Goal: Task Accomplishment & Management: Use online tool/utility

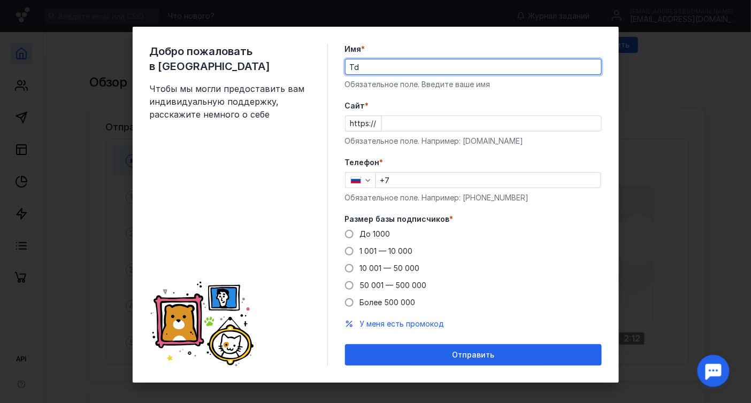
type input "T"
type input "[PERSON_NAME]"
click at [405, 121] on input "Cайт *" at bounding box center [491, 123] width 219 height 15
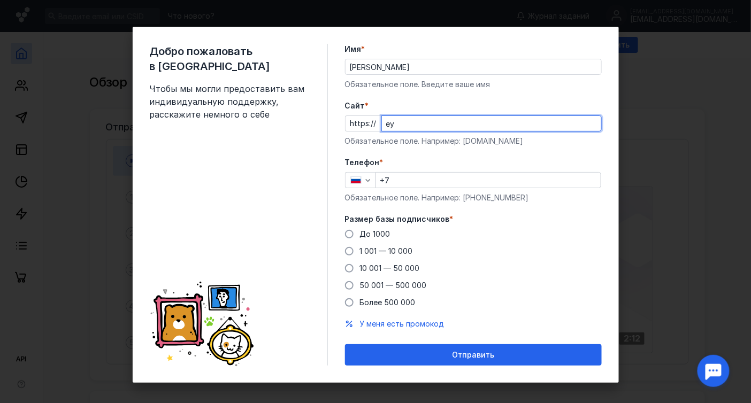
type input "е"
type input "[DOMAIN_NAME]"
click at [402, 177] on input "+7" at bounding box center [488, 180] width 225 height 15
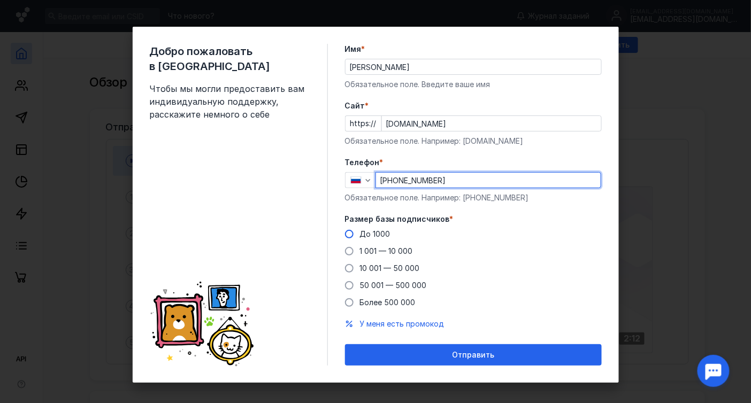
type input "[PHONE_NUMBER]"
drag, startPoint x: 345, startPoint y: 230, endPoint x: 353, endPoint y: 234, distance: 9.4
click at [345, 230] on label "До 1000" at bounding box center [367, 234] width 45 height 11
click at [0, 0] on input "До 1000" at bounding box center [0, 0] width 0 height 0
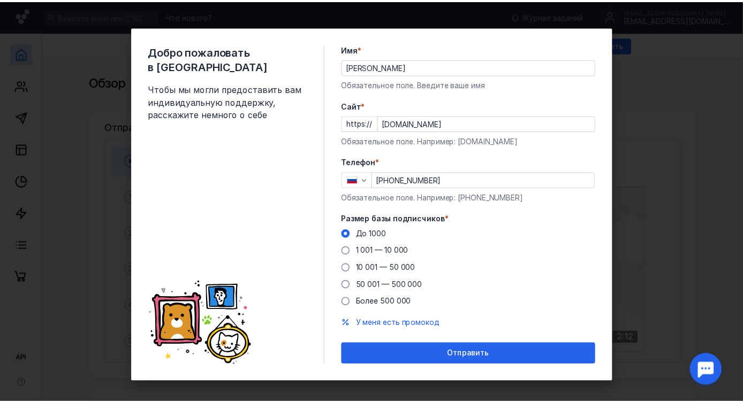
scroll to position [6, 0]
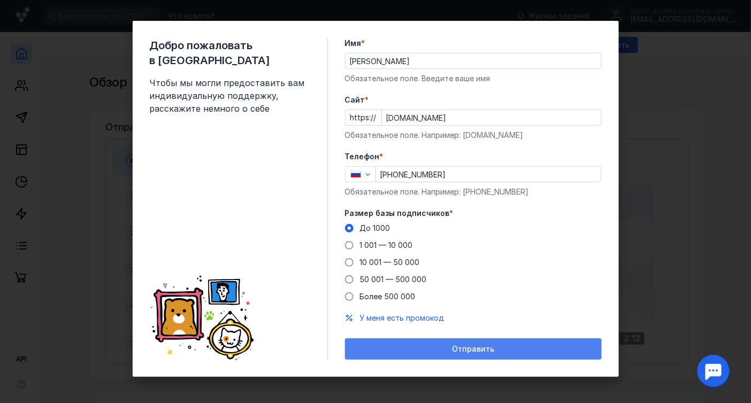
click at [452, 348] on span "Отправить" at bounding box center [473, 349] width 42 height 9
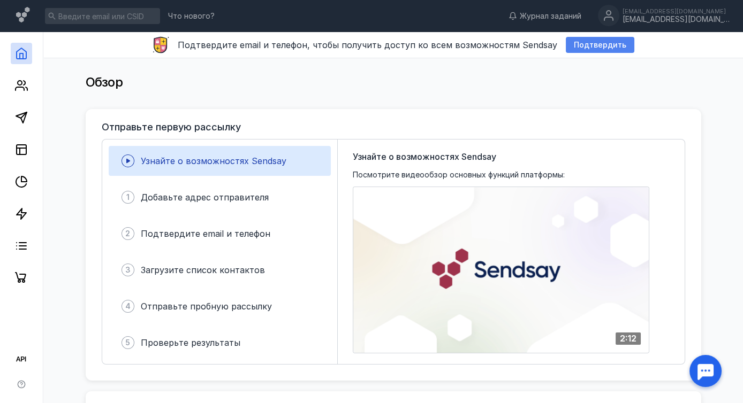
click at [574, 42] on span "Подтвердить" at bounding box center [600, 45] width 52 height 9
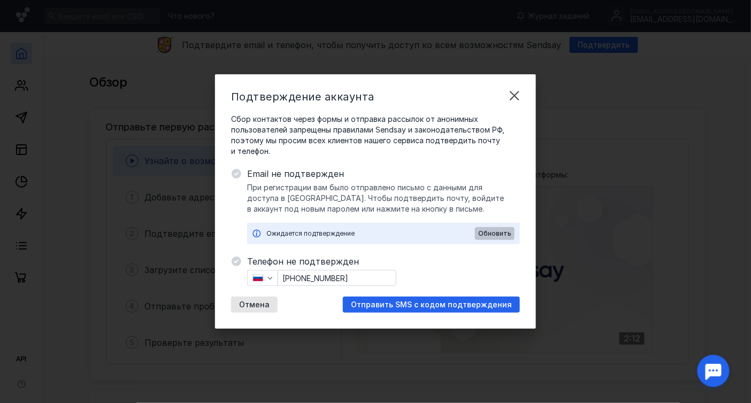
click at [490, 238] on span "Обновить" at bounding box center [494, 233] width 33 height 7
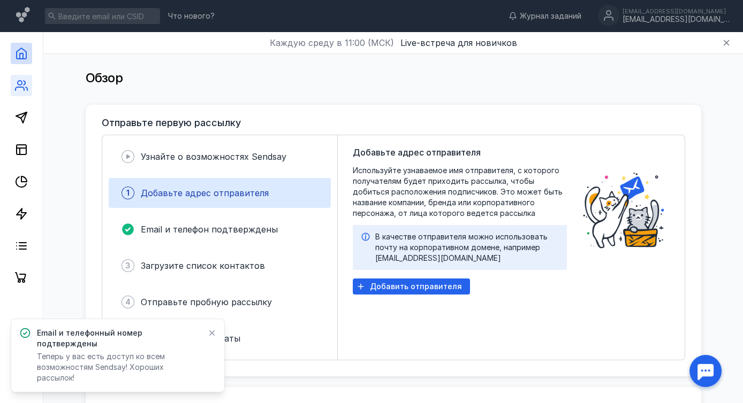
click at [24, 92] on link at bounding box center [21, 85] width 21 height 21
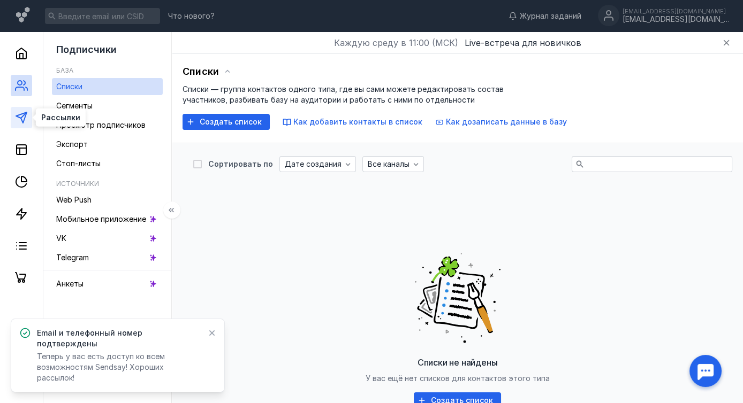
click at [17, 119] on icon at bounding box center [21, 117] width 13 height 13
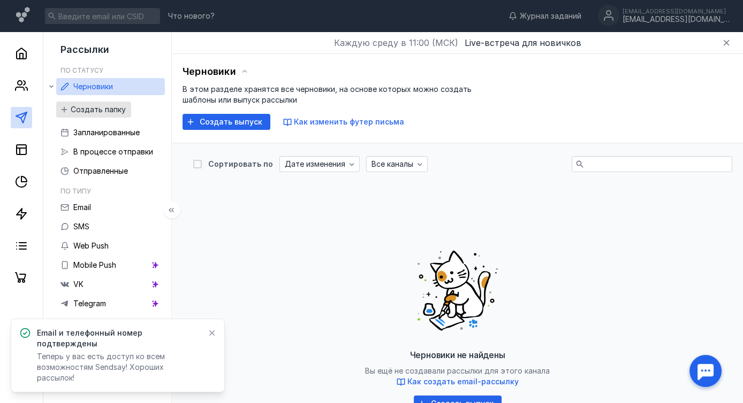
click at [77, 110] on span "Создать папку" at bounding box center [98, 109] width 55 height 9
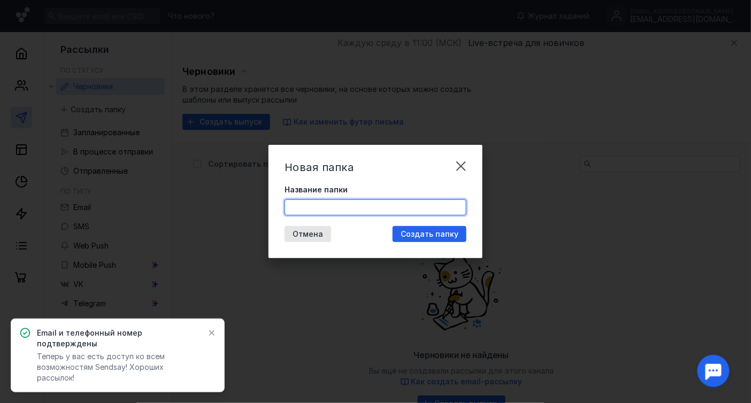
click at [331, 208] on input "Название папки" at bounding box center [375, 207] width 181 height 15
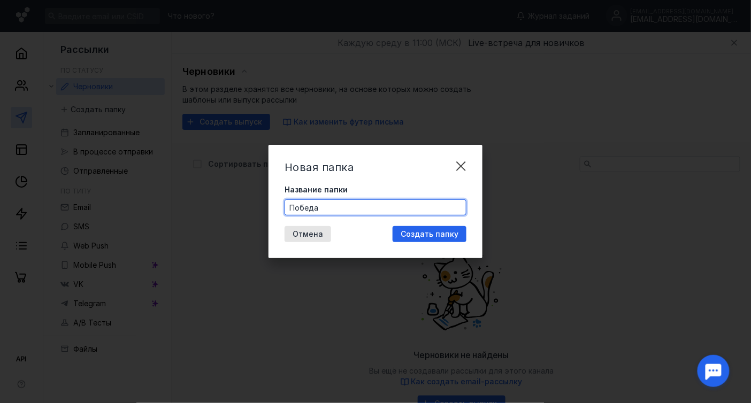
click at [382, 207] on input "Победа" at bounding box center [375, 207] width 181 height 15
type input "Победа"
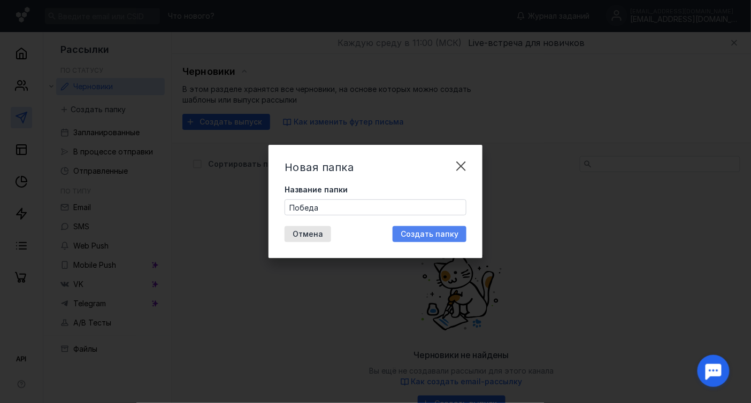
click at [462, 233] on div "Создать папку" at bounding box center [429, 234] width 68 height 9
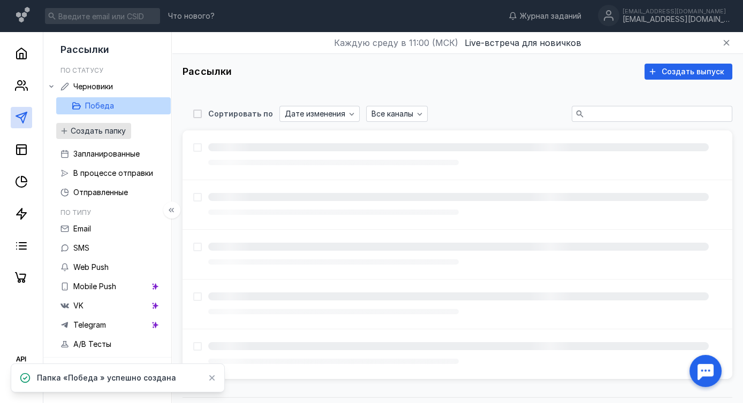
click at [90, 131] on span "Создать папку" at bounding box center [98, 131] width 55 height 9
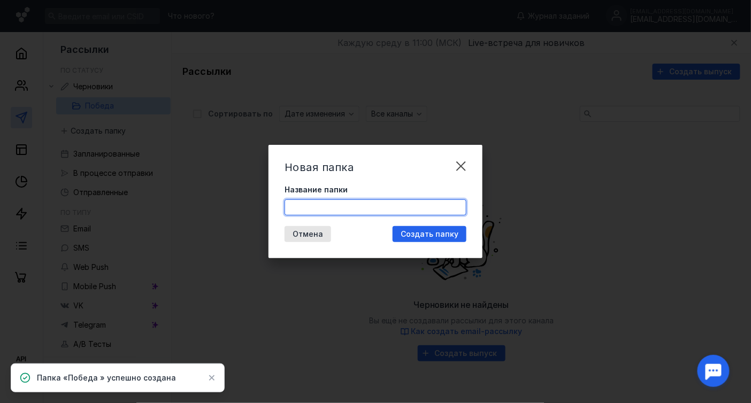
click at [309, 204] on input "Название папки" at bounding box center [375, 207] width 181 height 15
type input "Разное"
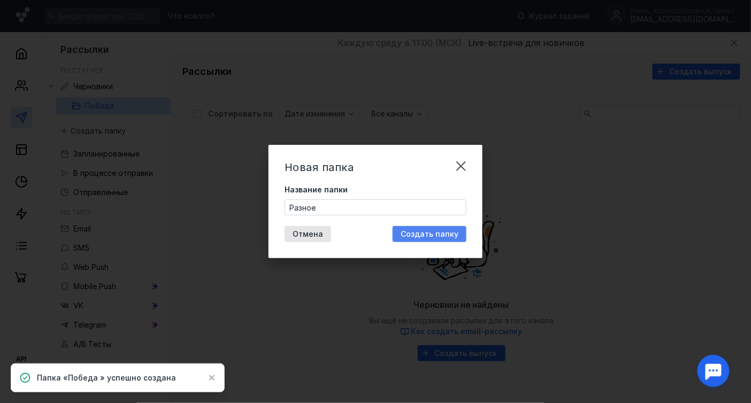
click at [418, 242] on div "Создать папку" at bounding box center [430, 234] width 74 height 16
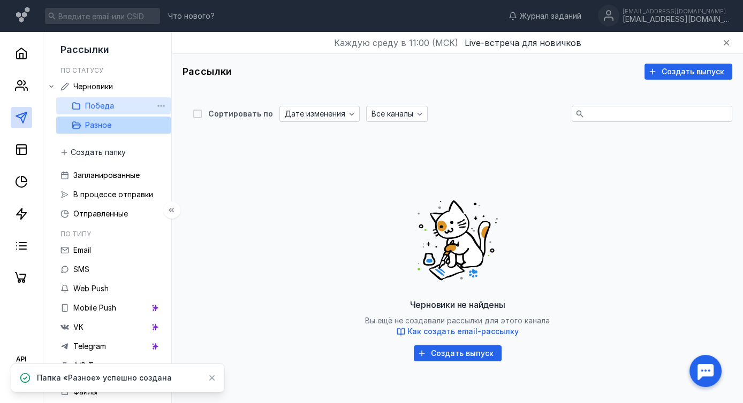
click at [115, 109] on button "Победа" at bounding box center [113, 105] width 83 height 17
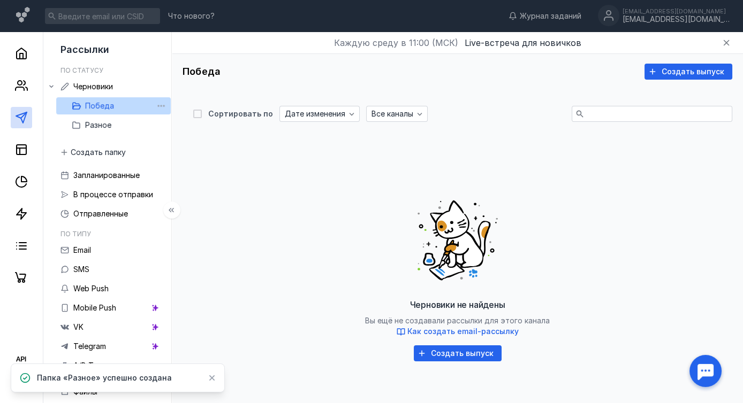
click at [88, 101] on div "Победа" at bounding box center [99, 106] width 29 height 13
click at [705, 71] on span "Создать выпуск" at bounding box center [692, 71] width 63 height 9
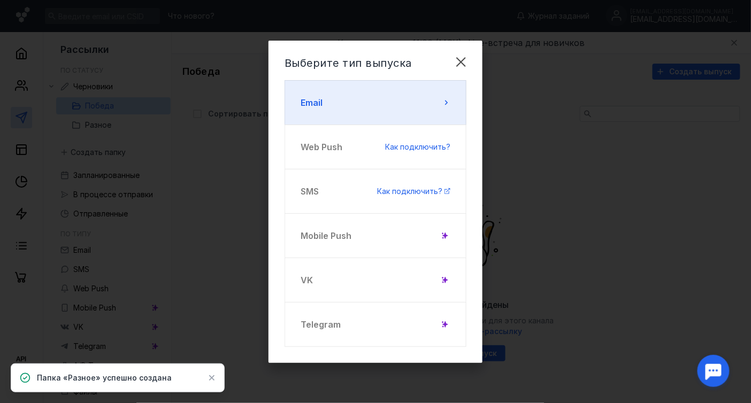
click at [413, 103] on button "Email" at bounding box center [376, 102] width 182 height 45
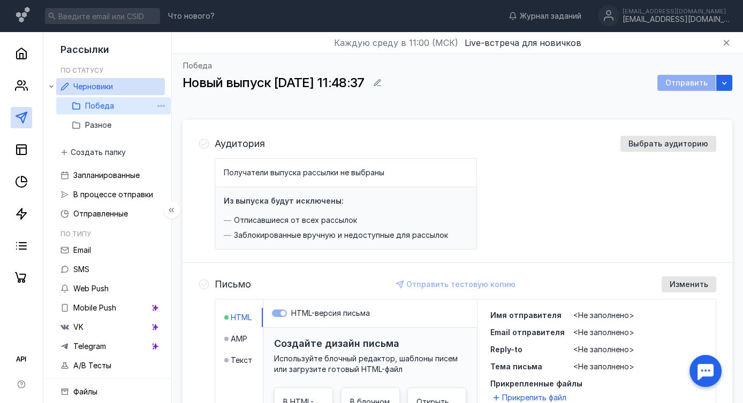
click at [74, 109] on icon at bounding box center [76, 105] width 8 height 7
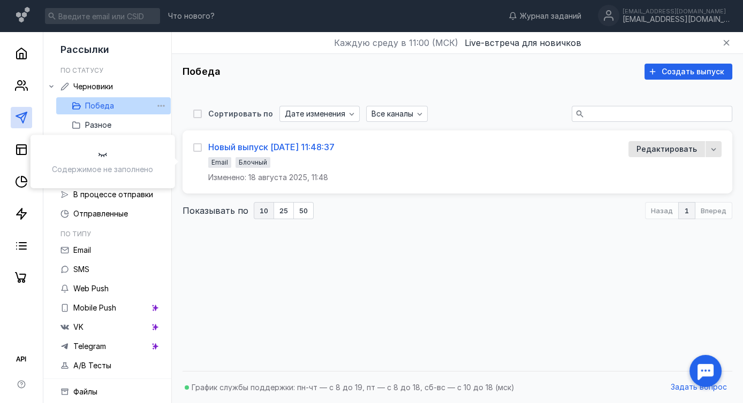
click at [249, 142] on div "Новый выпуск [DATE] 11:48:37" at bounding box center [271, 147] width 126 height 11
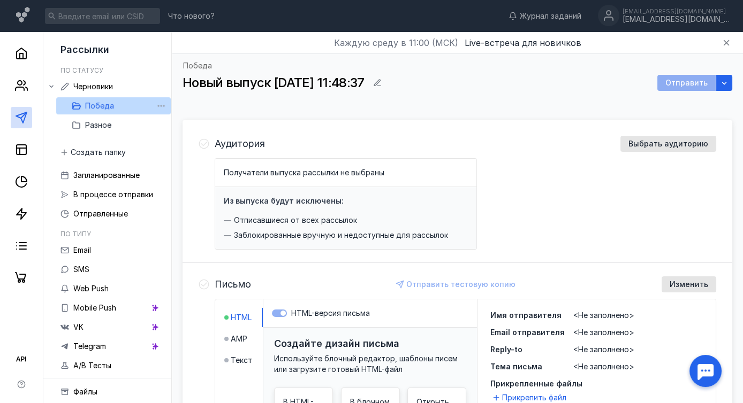
click at [364, 81] on span "Новый выпуск [DATE] 11:48:37" at bounding box center [272, 83] width 181 height 16
click at [382, 83] on icon "button" at bounding box center [377, 83] width 9 height 9
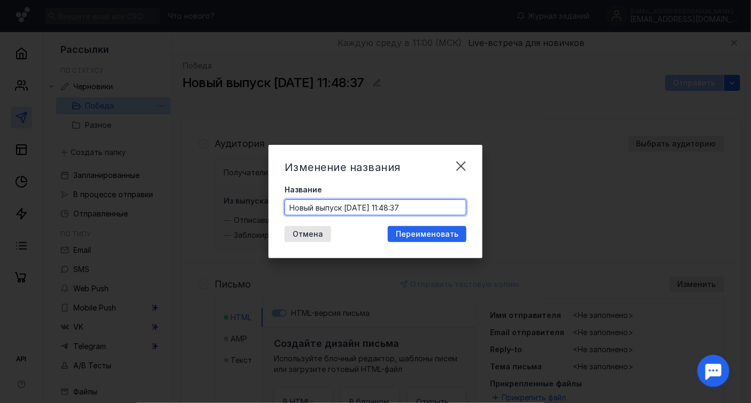
drag, startPoint x: 418, startPoint y: 207, endPoint x: 258, endPoint y: 211, distance: 160.6
click at [258, 211] on div "Изменение названия Название Новый выпуск [DATE] 11:48:37 Отмена Переименовать" at bounding box center [375, 201] width 751 height 403
type input "Для работы [PERSON_NAME]"
click at [440, 173] on div "Изменение названия" at bounding box center [362, 167] width 155 height 13
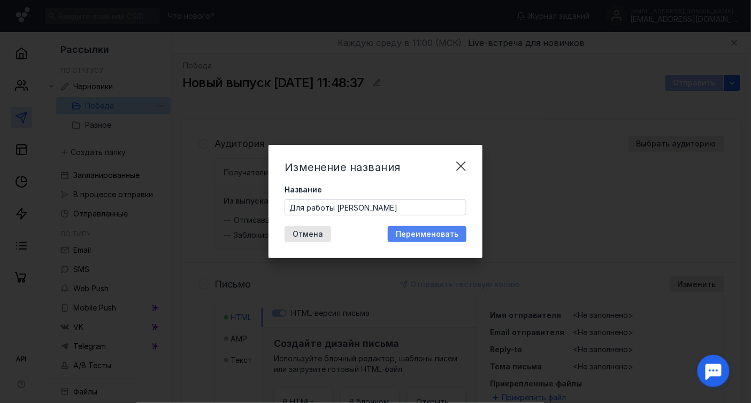
click at [443, 237] on span "Переименовать" at bounding box center [427, 234] width 63 height 9
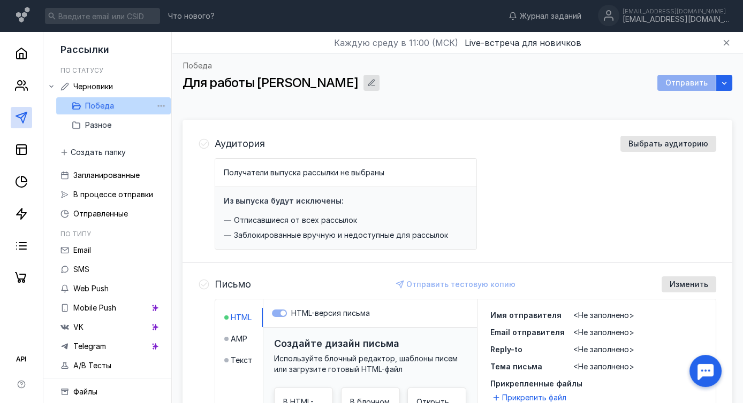
click at [367, 82] on icon "button" at bounding box center [371, 83] width 9 height 9
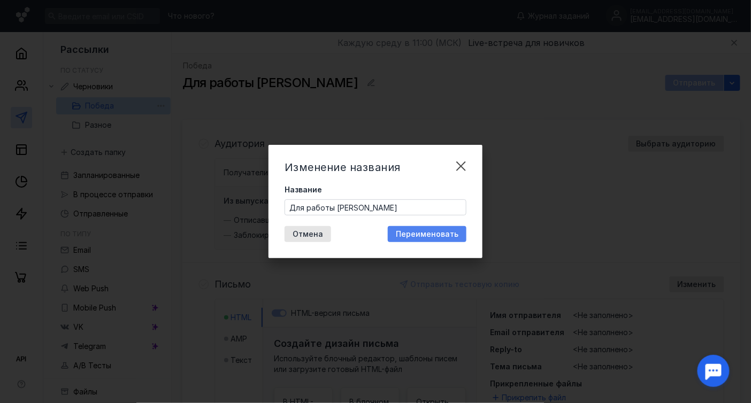
click at [424, 233] on span "Переименовать" at bounding box center [427, 234] width 63 height 9
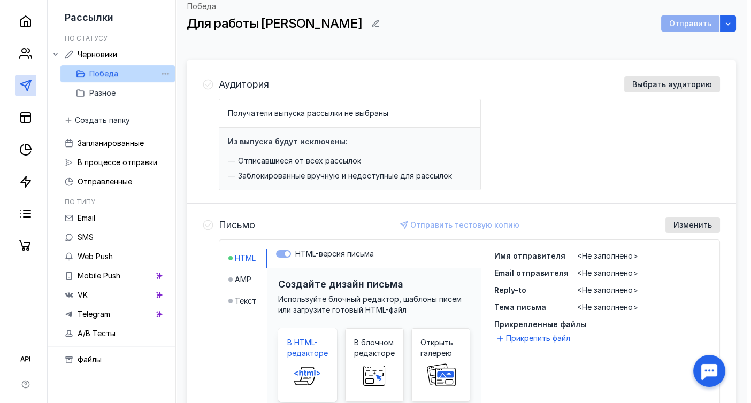
scroll to position [119, 0]
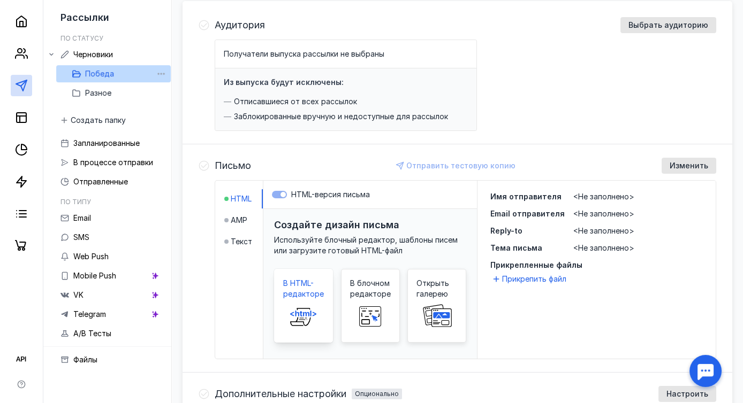
click at [305, 301] on span at bounding box center [303, 317] width 34 height 34
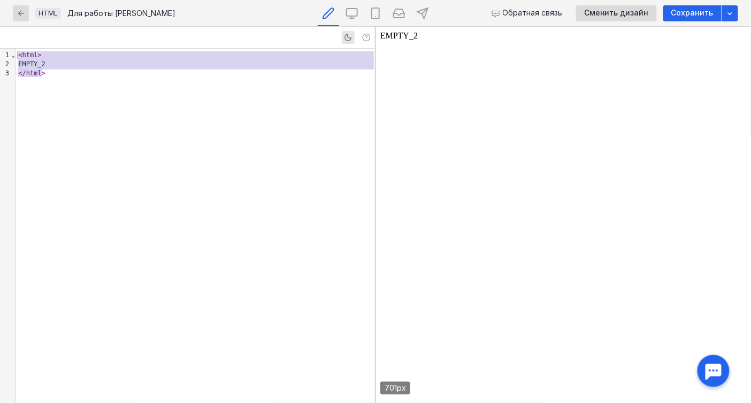
drag, startPoint x: 196, startPoint y: 179, endPoint x: 5, endPoint y: 41, distance: 235.7
click at [7, 42] on div "9 1 2 3 › ⌄ < html > EMPTY_2 </ html >" at bounding box center [187, 215] width 375 height 377
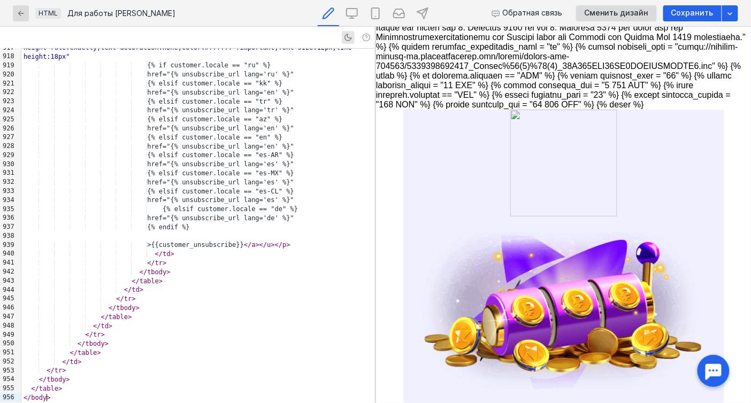
scroll to position [951, 0]
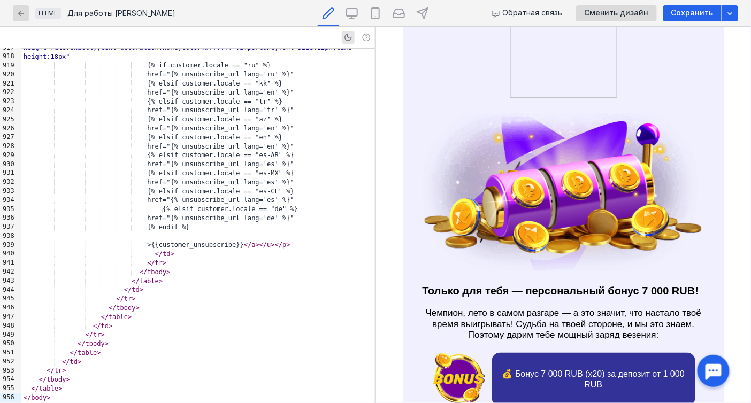
click at [569, 227] on img at bounding box center [563, 191] width 321 height 161
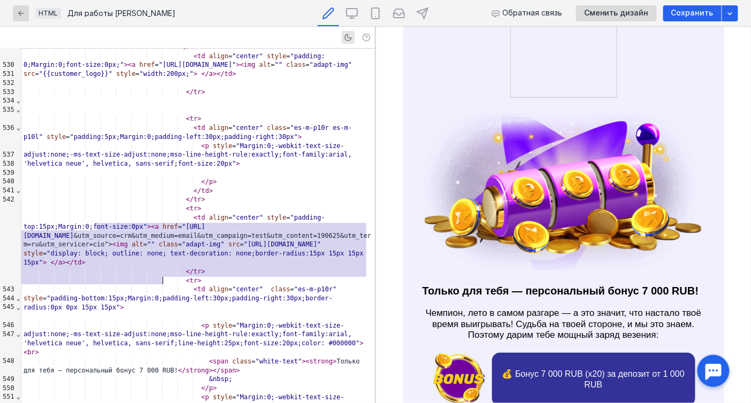
click at [266, 266] on span ""display: block; outline: none; text-decoration: none;border-radius:15px 15px 1…" at bounding box center [196, 258] width 344 height 17
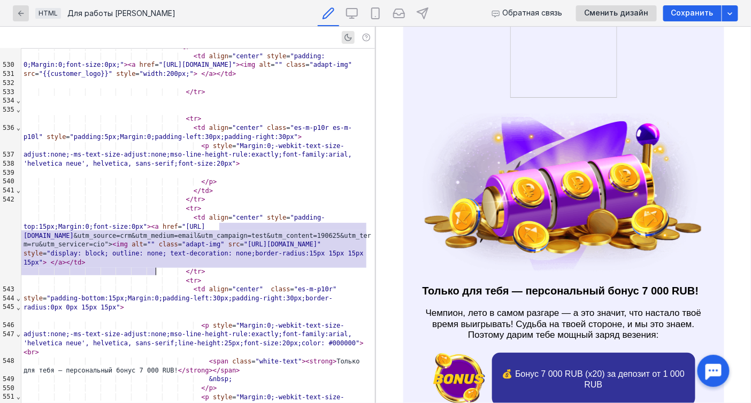
drag, startPoint x: 218, startPoint y: 224, endPoint x: 156, endPoint y: 269, distance: 76.8
click at [244, 248] on span ""[URL][DOMAIN_NAME]"" at bounding box center [283, 244] width 78 height 7
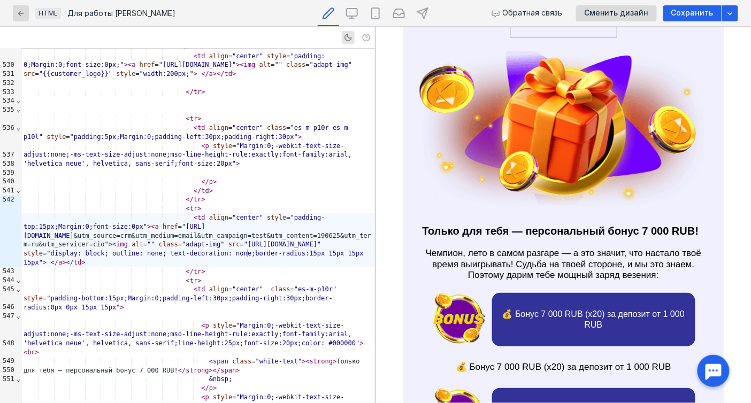
scroll to position [1189, 0]
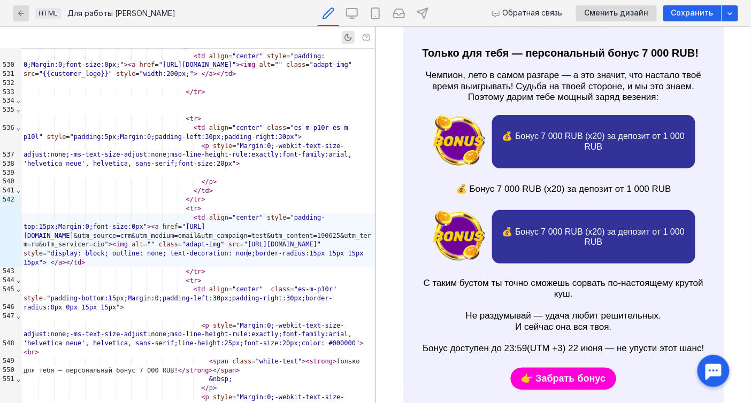
click at [534, 58] on strong "Только для тебя — персональный бонус 7 000 RUB!" at bounding box center [560, 53] width 277 height 12
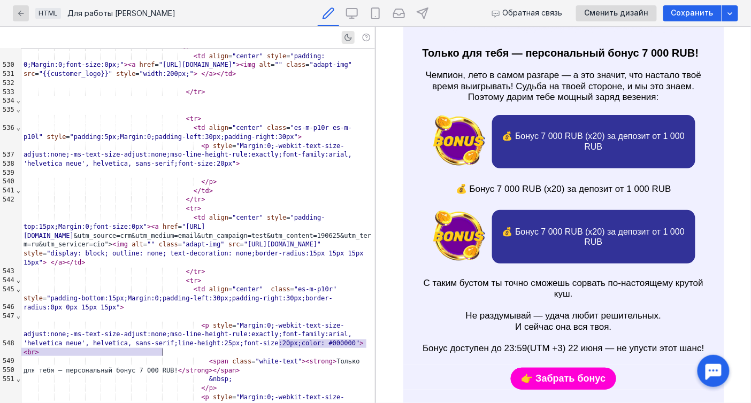
scroll to position [4394, 0]
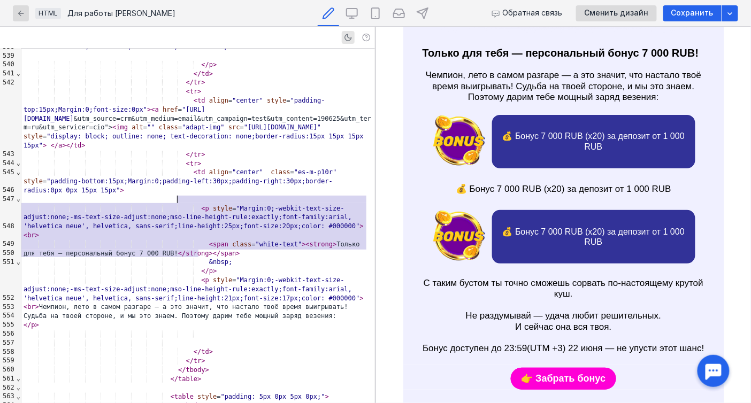
drag, startPoint x: 203, startPoint y: 251, endPoint x: 177, endPoint y: 201, distance: 57.0
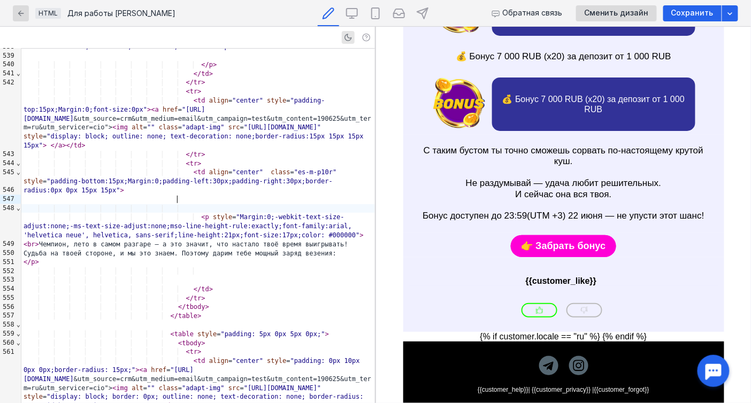
scroll to position [1118, 0]
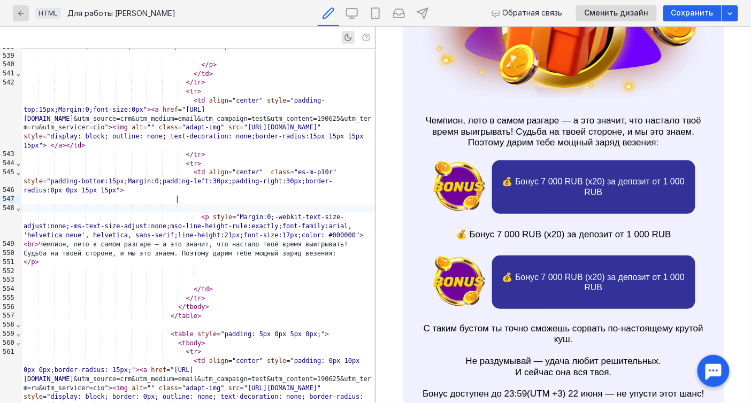
click at [499, 148] on p "Чемпион, лето в самом разгаре — а это значит, что настало твоё время выигрывать…" at bounding box center [563, 126] width 289 height 44
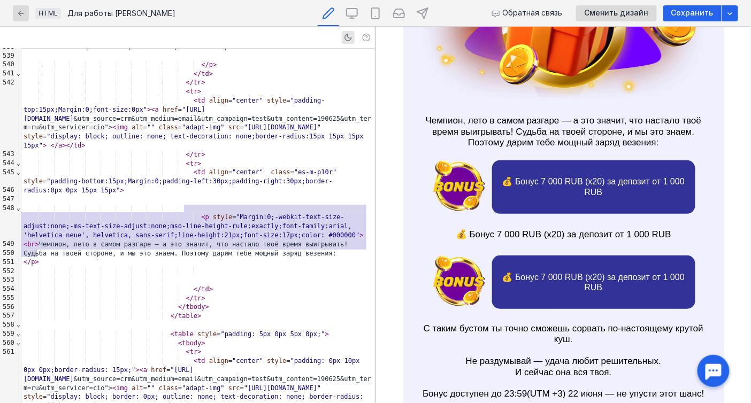
scroll to position [4376, 0]
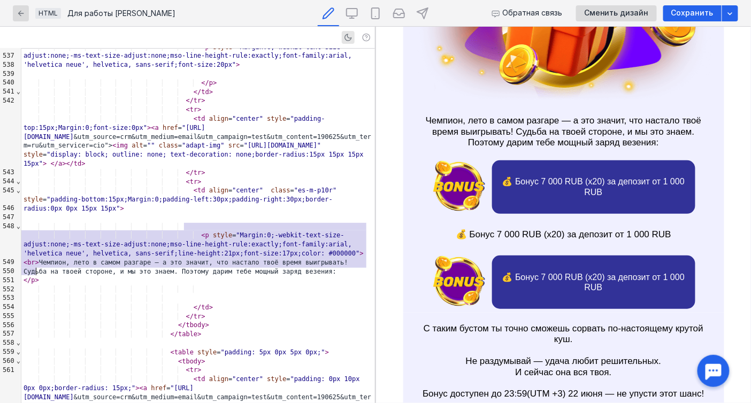
click at [241, 294] on div at bounding box center [198, 298] width 354 height 9
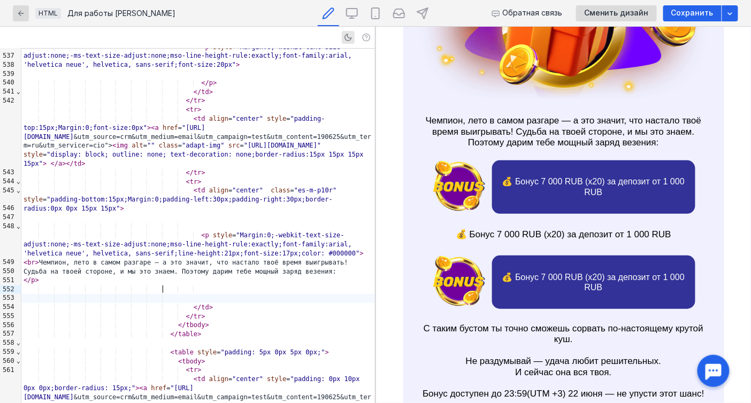
click at [28, 277] on span "</" at bounding box center [27, 280] width 7 height 7
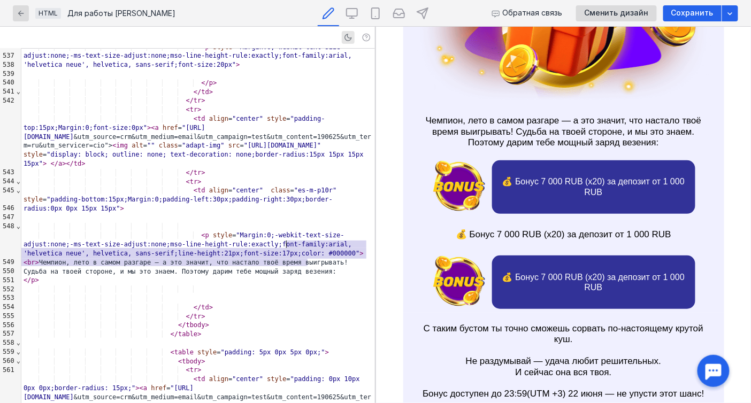
drag, startPoint x: 319, startPoint y: 263, endPoint x: 287, endPoint y: 248, distance: 35.9
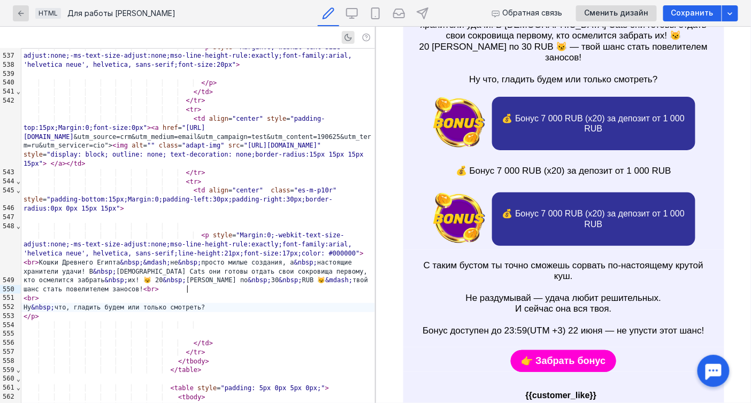
scroll to position [1165, 0]
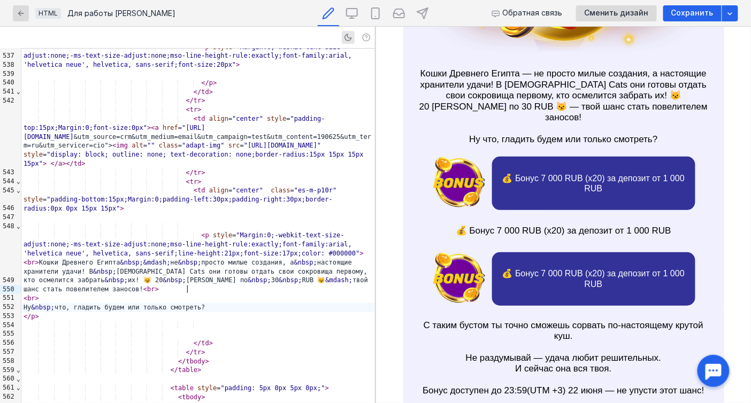
drag, startPoint x: 455, startPoint y: 216, endPoint x: 425, endPoint y: 214, distance: 30.6
click at [455, 210] on img at bounding box center [459, 183] width 54 height 54
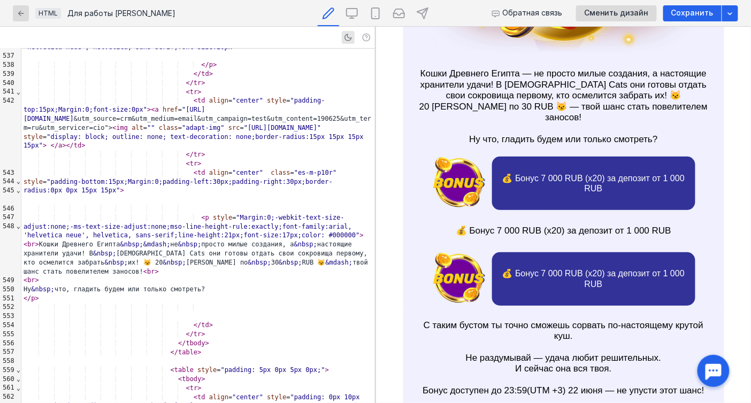
scroll to position [4574, 0]
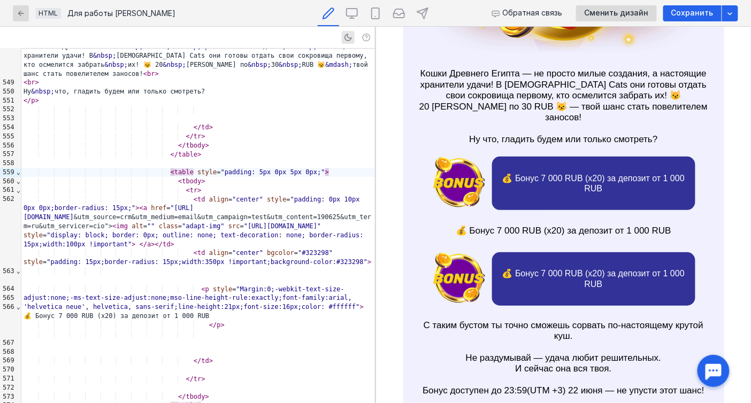
click at [18, 173] on span "⌄" at bounding box center [18, 172] width 5 height 7
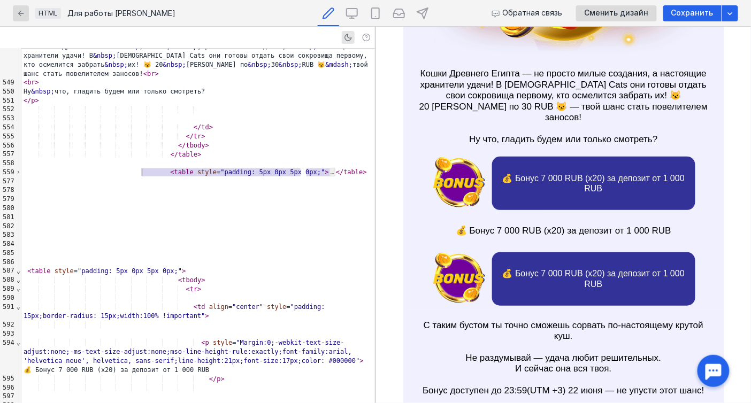
drag, startPoint x: 345, startPoint y: 173, endPoint x: 140, endPoint y: 172, distance: 204.4
click at [140, 172] on div "< table style = "padding: 5px 0px 5px 0px;" > … </ table >" at bounding box center [198, 172] width 354 height 9
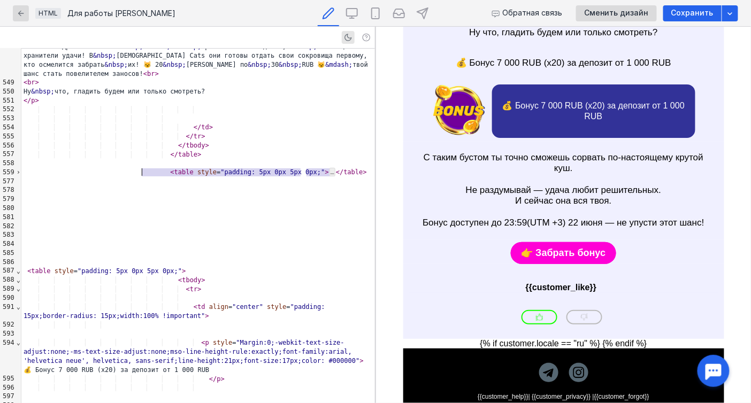
scroll to position [1272, 0]
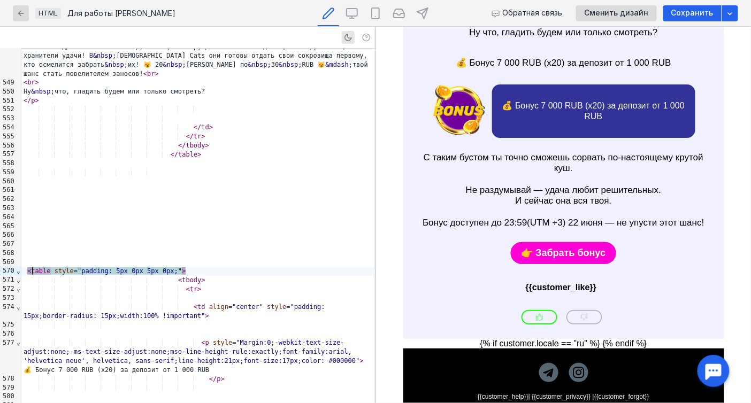
click at [17, 272] on span "⌄" at bounding box center [18, 271] width 5 height 7
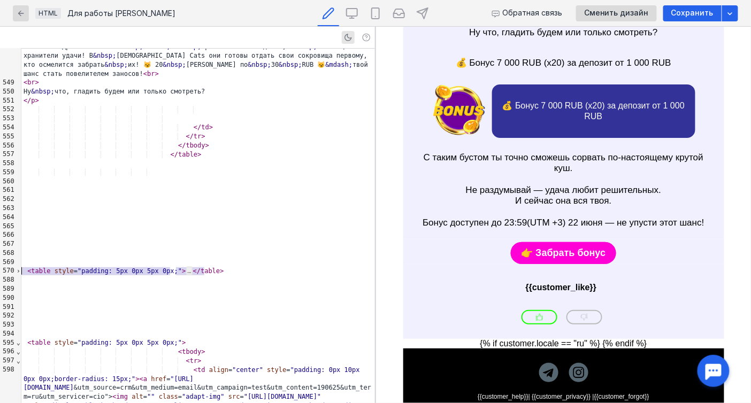
drag, startPoint x: 238, startPoint y: 273, endPoint x: 7, endPoint y: 267, distance: 231.3
click at [7, 267] on div "999 531 532 533 534 535 536 537 538 539 540 541 542 543 544 545 546 547 548 549…" at bounding box center [187, 226] width 375 height 355
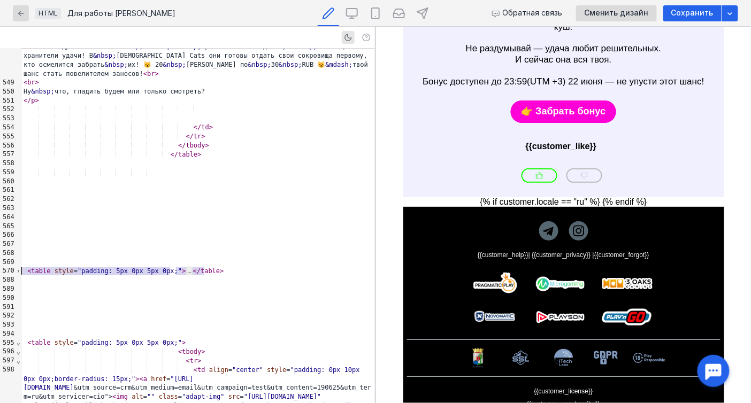
scroll to position [1379, 0]
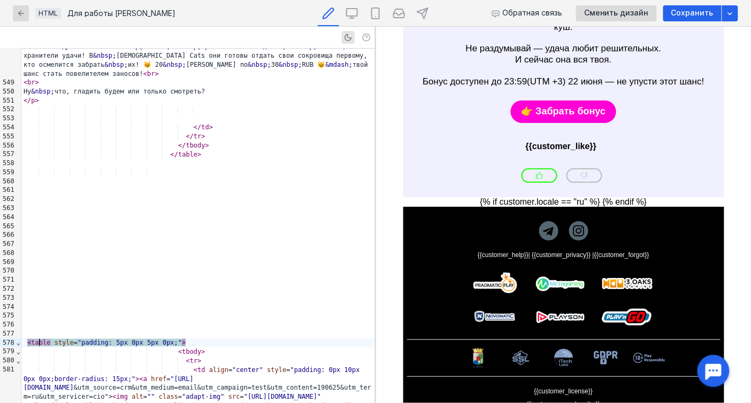
click at [16, 341] on span "⌄" at bounding box center [18, 342] width 5 height 7
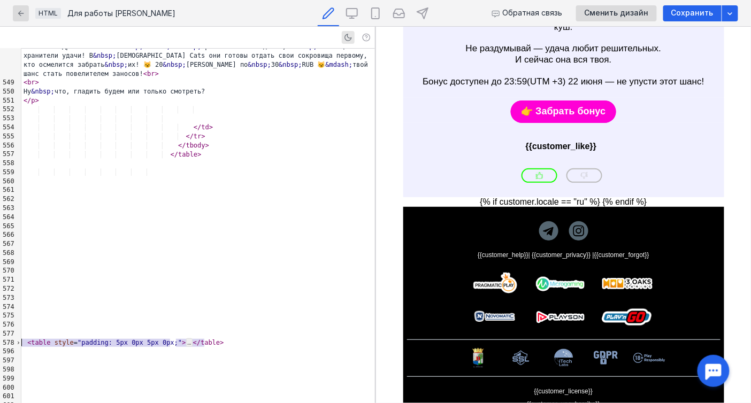
drag, startPoint x: 232, startPoint y: 344, endPoint x: 12, endPoint y: 346, distance: 219.9
click at [12, 346] on div "999 531 532 533 534 535 536 537 538 539 540 541 542 543 544 545 546 547 548 549…" at bounding box center [187, 226] width 375 height 355
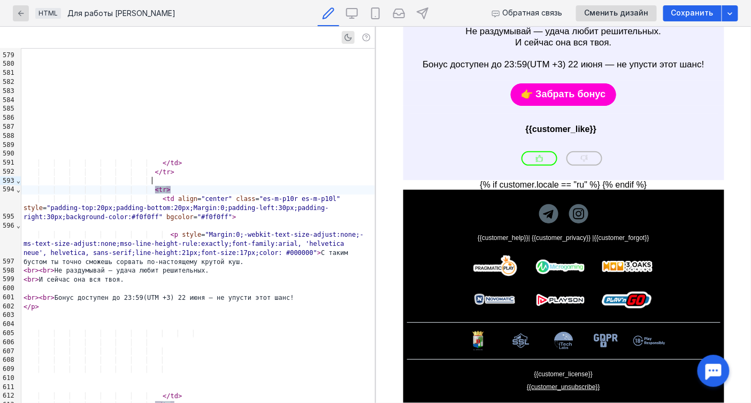
scroll to position [4930, 0]
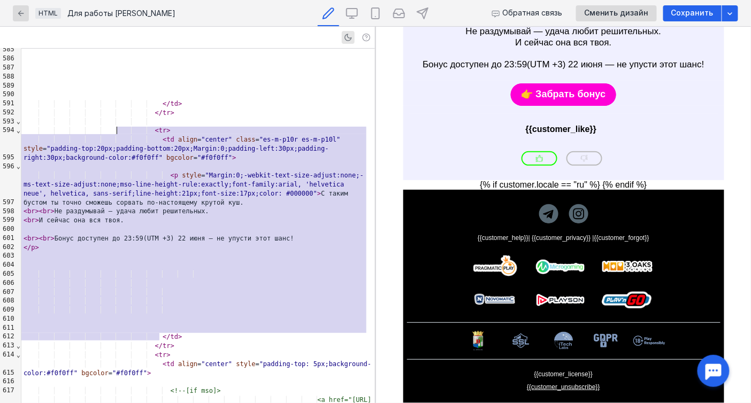
drag, startPoint x: 164, startPoint y: 336, endPoint x: 118, endPoint y: 124, distance: 217.4
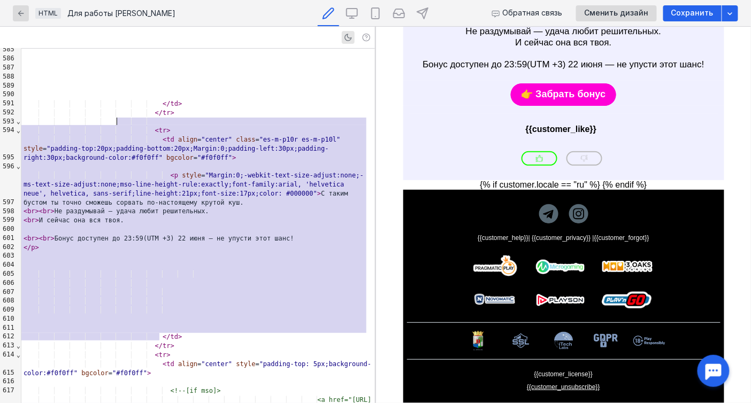
click at [151, 126] on div "< tr >" at bounding box center [198, 130] width 354 height 9
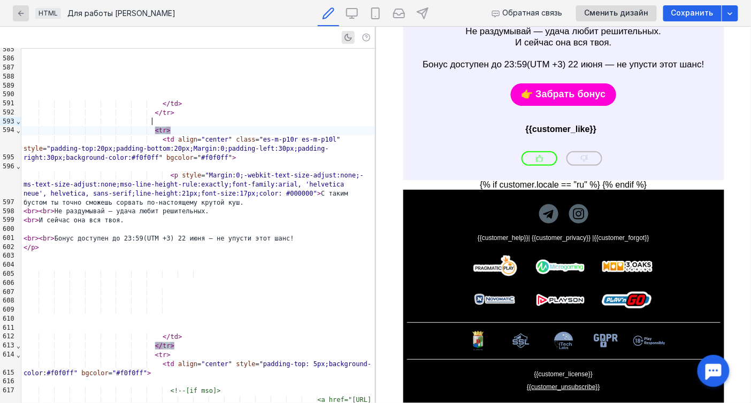
click at [19, 123] on div "999 547 548 549 550 551 552 553 554 555 556 557 558 559 560 561 562 563 564 565…" at bounding box center [187, 226] width 375 height 355
click at [12, 123] on div "593" at bounding box center [8, 121] width 16 height 9
click at [16, 122] on span "⌄" at bounding box center [18, 121] width 5 height 7
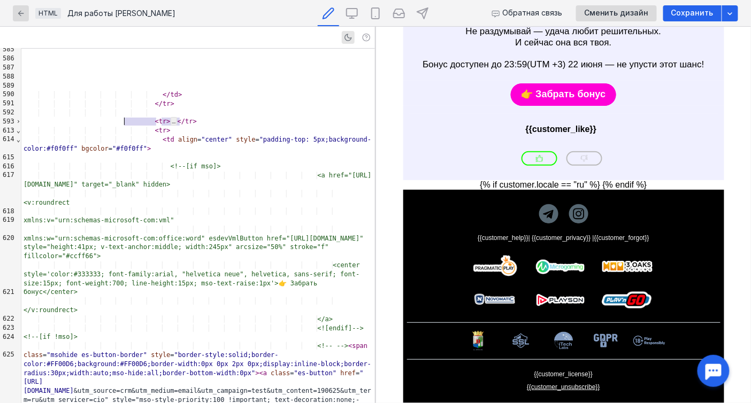
drag, startPoint x: 201, startPoint y: 123, endPoint x: 126, endPoint y: 120, distance: 75.5
click at [126, 120] on div "< tr > … </ tr >" at bounding box center [198, 121] width 354 height 9
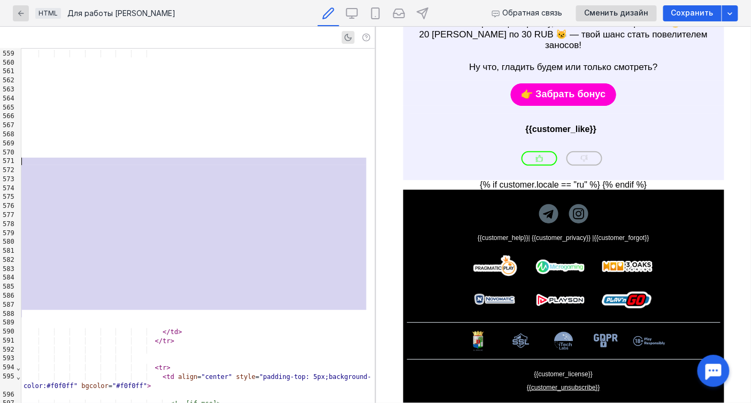
scroll to position [4574, 0]
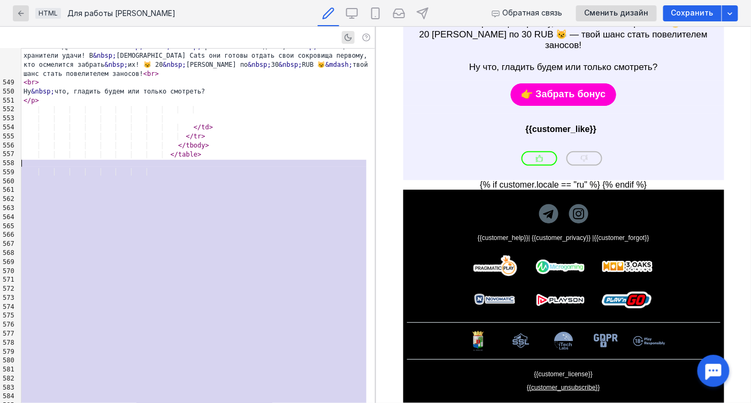
drag, startPoint x: 165, startPoint y: 190, endPoint x: 79, endPoint y: 159, distance: 91.6
click at [79, 159] on div "< p style = "Margin:0;-webkit-text-size-adjust:none;-ms-text-size-adjust:none;m…" at bounding box center [198, 141] width 354 height 9333
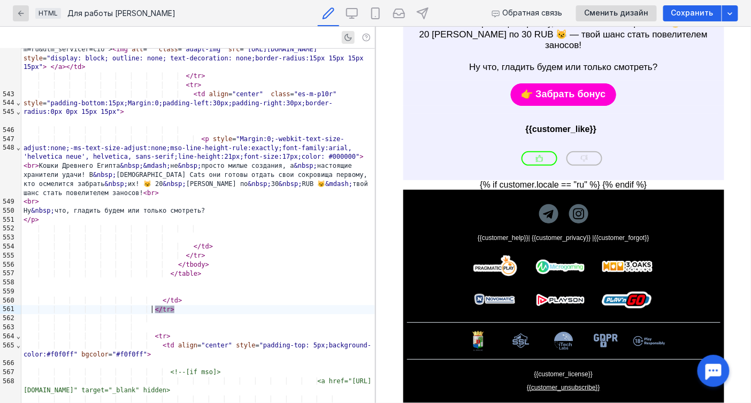
scroll to position [1205, 0]
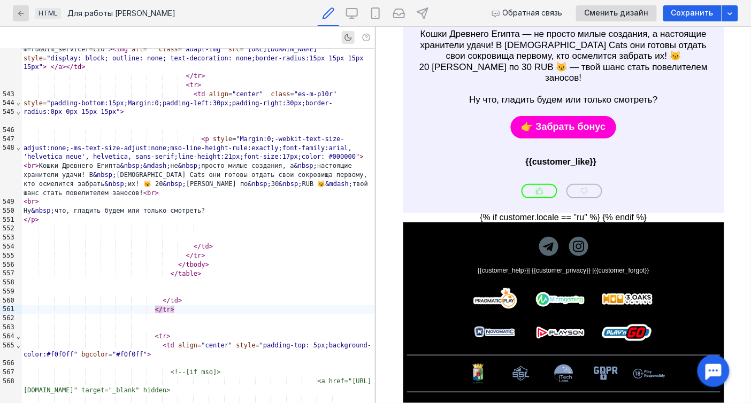
click at [565, 138] on td "👉 Забрать бонус" at bounding box center [563, 125] width 321 height 25
click at [557, 138] on link "👉 Забрать бонус" at bounding box center [563, 127] width 106 height 22
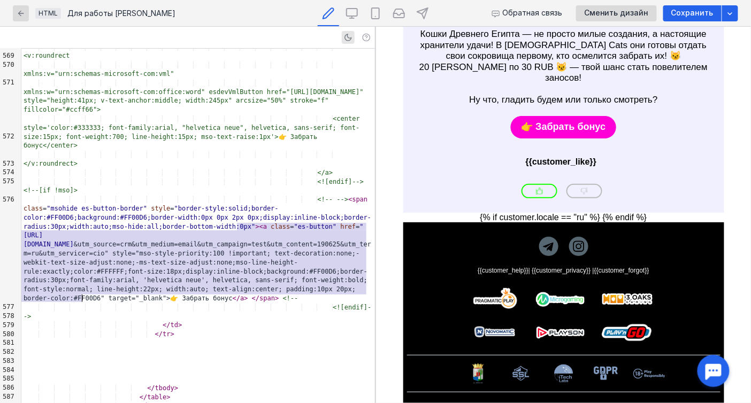
click at [267, 291] on div "<!-- --> < span class = "msohide es-button-border" style = "border-style:solid;…" at bounding box center [198, 249] width 354 height 108
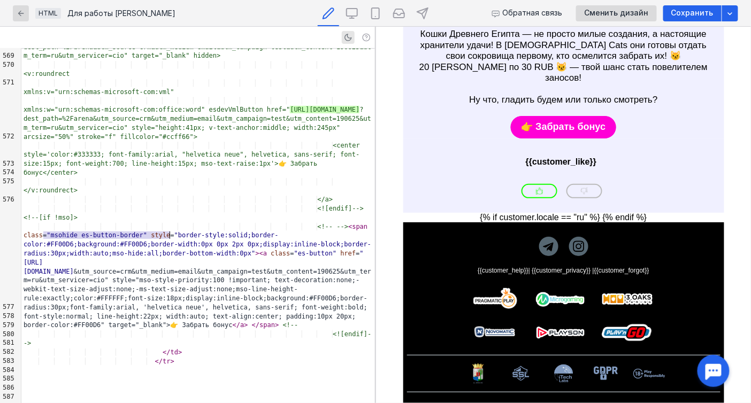
drag, startPoint x: 43, startPoint y: 235, endPoint x: 171, endPoint y: 233, distance: 127.4
click at [548, 138] on link "👉 Забрать бонус" at bounding box center [563, 127] width 106 height 22
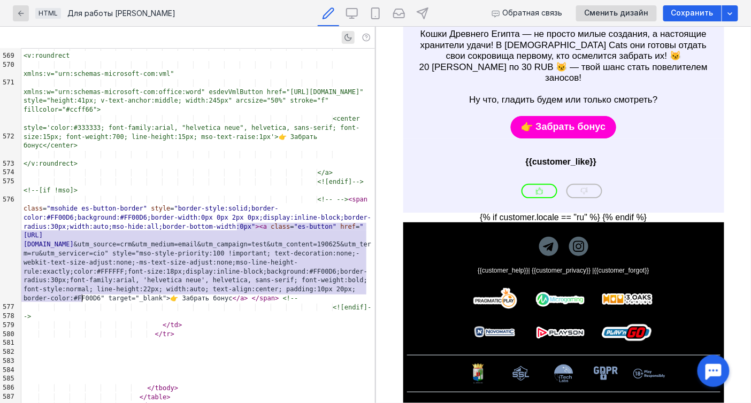
click at [194, 296] on div "<!-- --> < span class = "msohide es-button-border" style = "border-style:solid;…" at bounding box center [198, 249] width 354 height 108
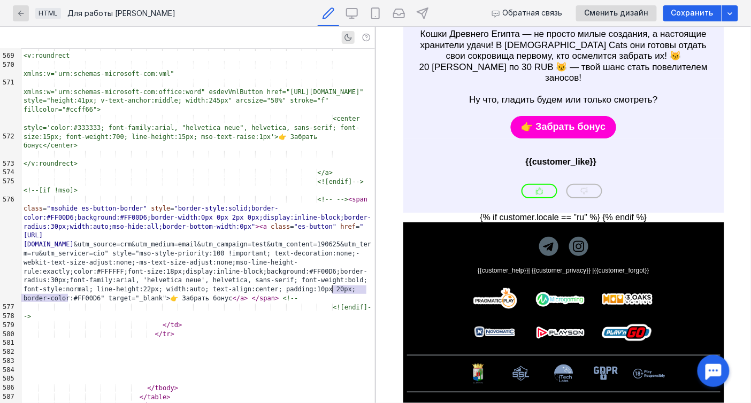
drag, startPoint x: 69, startPoint y: 300, endPoint x: 334, endPoint y: 288, distance: 265.1
click at [334, 288] on div "<!-- --> < span class = "msohide es-button-border" style = "border-style:solid;…" at bounding box center [198, 249] width 354 height 108
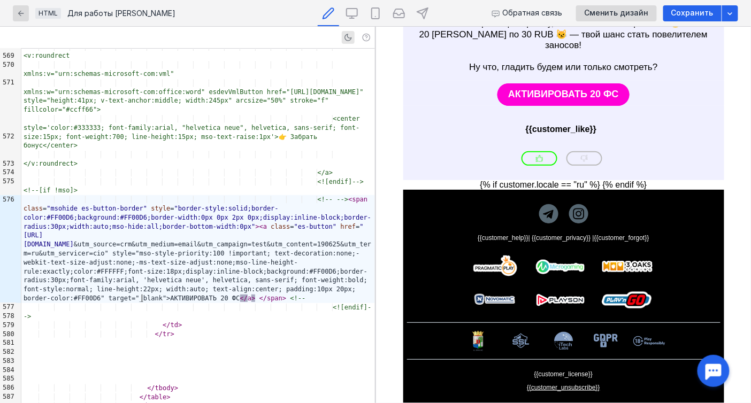
scroll to position [1264, 0]
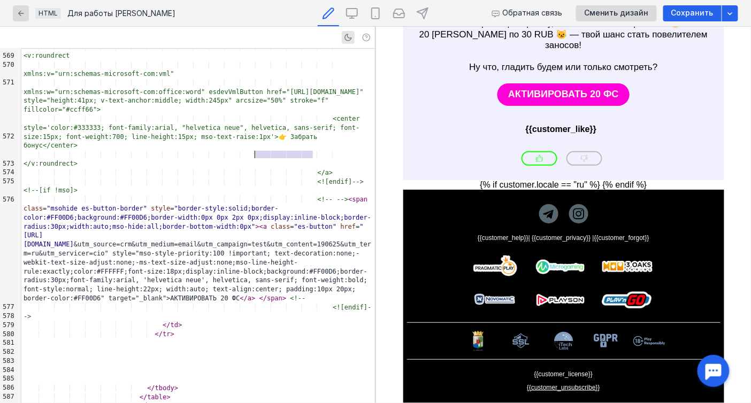
drag, startPoint x: 312, startPoint y: 151, endPoint x: 257, endPoint y: 153, distance: 55.1
click at [257, 149] on span "<center style='color:#333333; font-family:arial, "helvetica neue", helvetica, s…" at bounding box center [194, 132] width 340 height 34
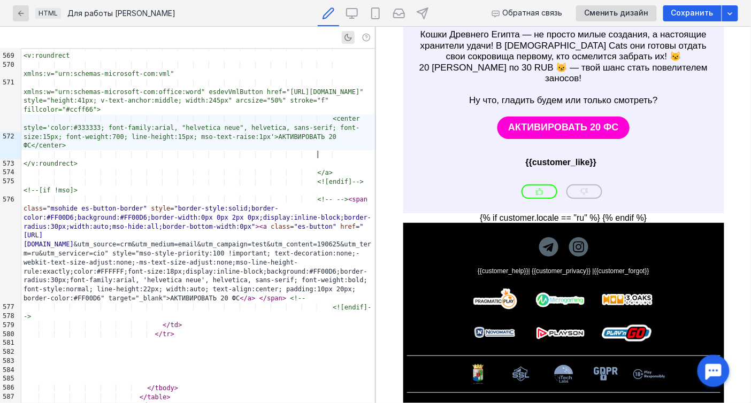
scroll to position [1085, 0]
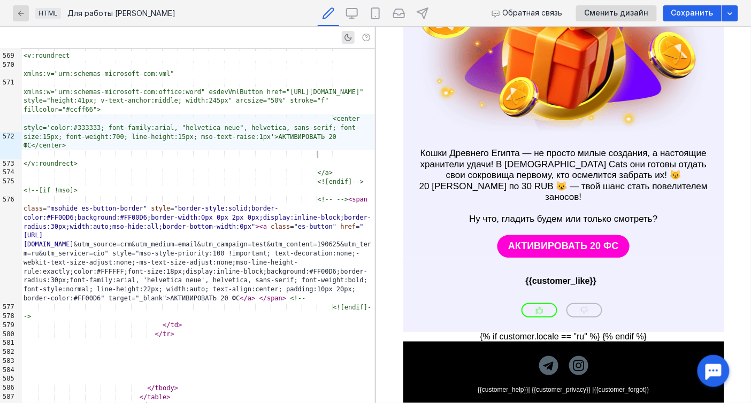
click at [565, 92] on img at bounding box center [563, 56] width 321 height 161
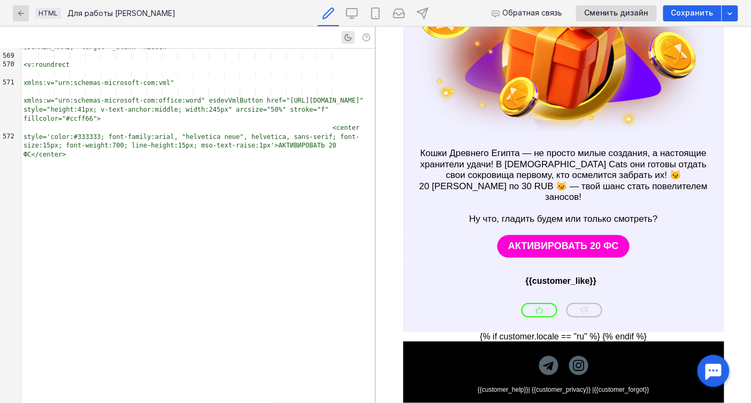
scroll to position [4277, 0]
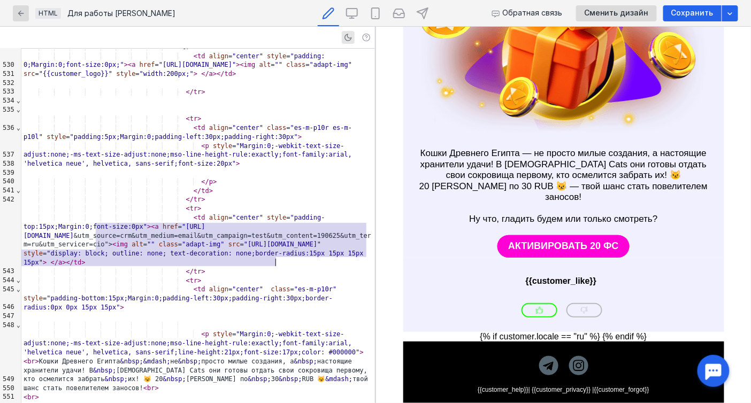
click at [578, 121] on img at bounding box center [563, 56] width 321 height 161
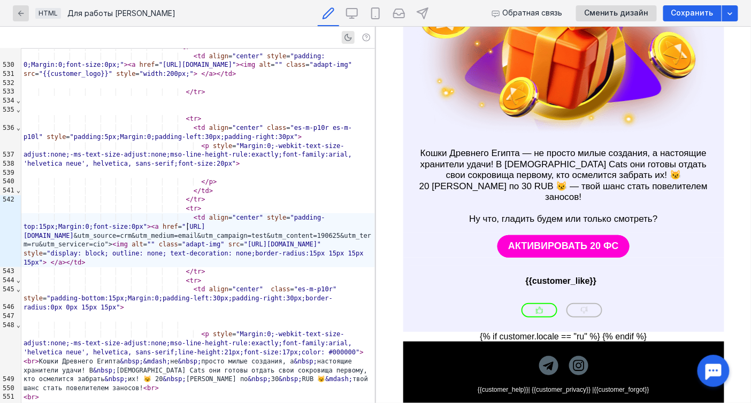
click at [187, 231] on div "< td align = "center" style = "padding-top:15px;Margin:0;font-size:0px" > < a h…" at bounding box center [198, 241] width 354 height 54
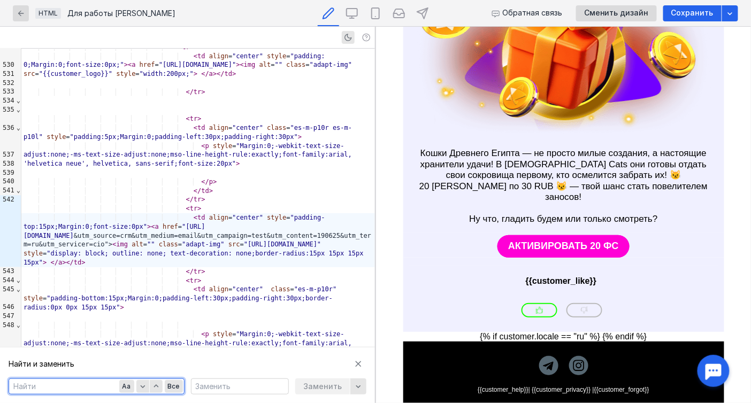
click at [208, 386] on textarea at bounding box center [240, 386] width 97 height 15
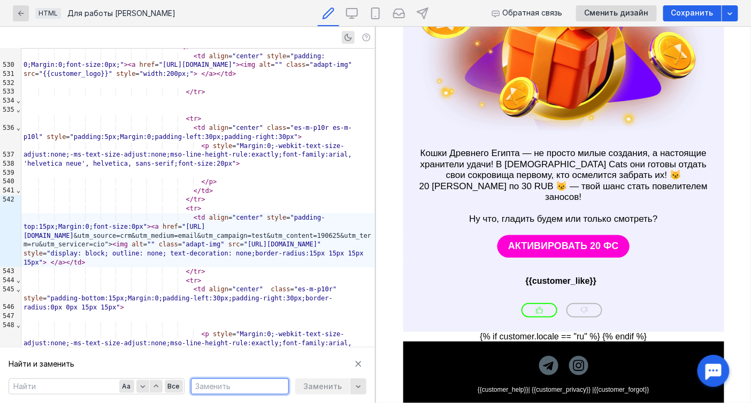
paste textarea "[URL][DOMAIN_NAME]"
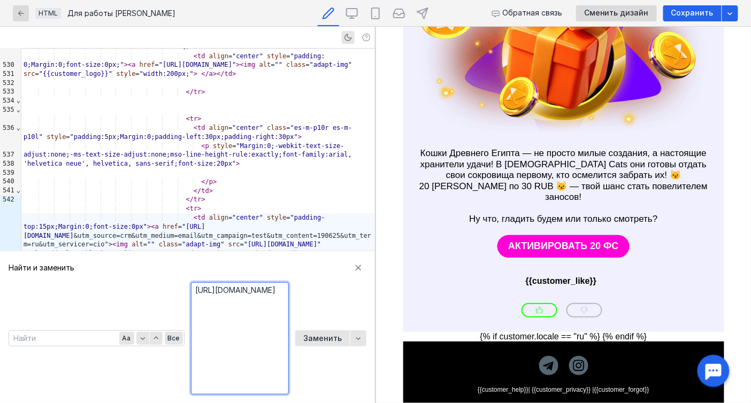
type textarea "[URL][DOMAIN_NAME]"
click at [193, 221] on div "< td align = "center" style = "padding-top:15px;Margin:0;font-size:0px" > < a h…" at bounding box center [198, 241] width 354 height 54
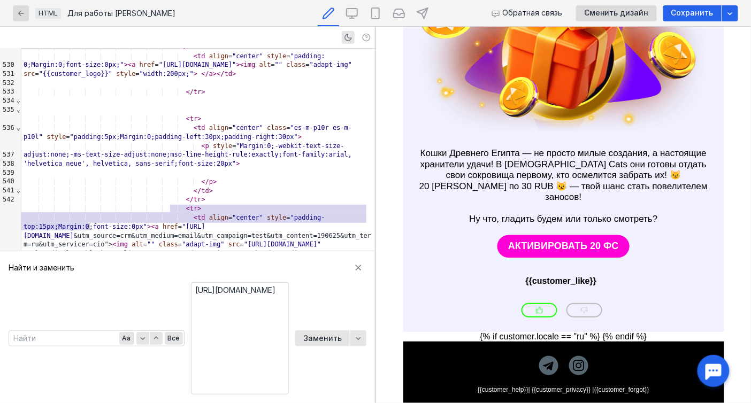
drag, startPoint x: 170, startPoint y: 207, endPoint x: 88, endPoint y: 224, distance: 83.5
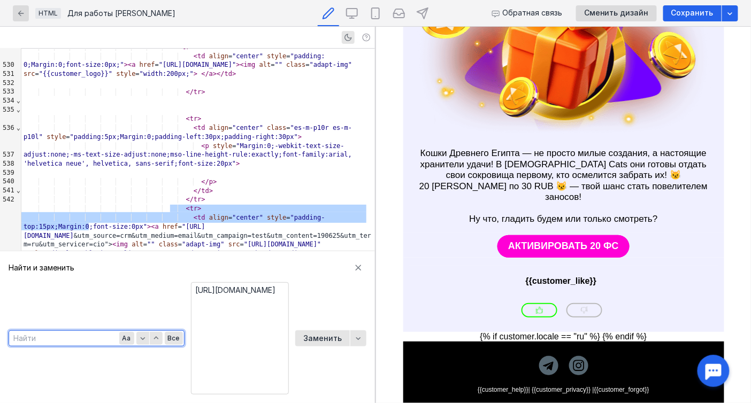
click at [70, 341] on textarea at bounding box center [96, 338] width 175 height 15
paste textarea "[URL][DOMAIN_NAME]"
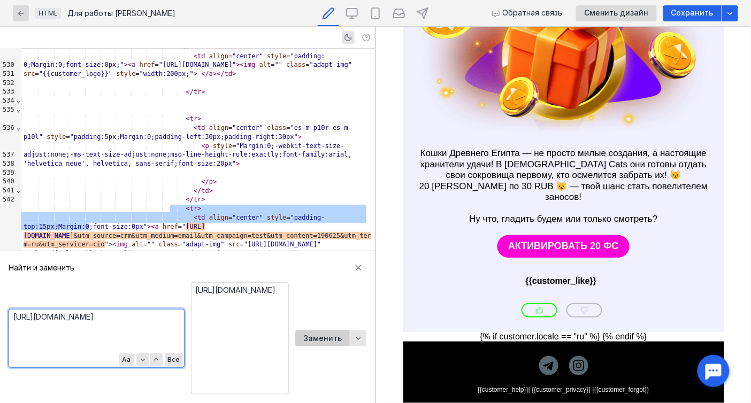
type textarea "[URL][DOMAIN_NAME]"
click at [322, 340] on span "Заменить" at bounding box center [322, 338] width 39 height 9
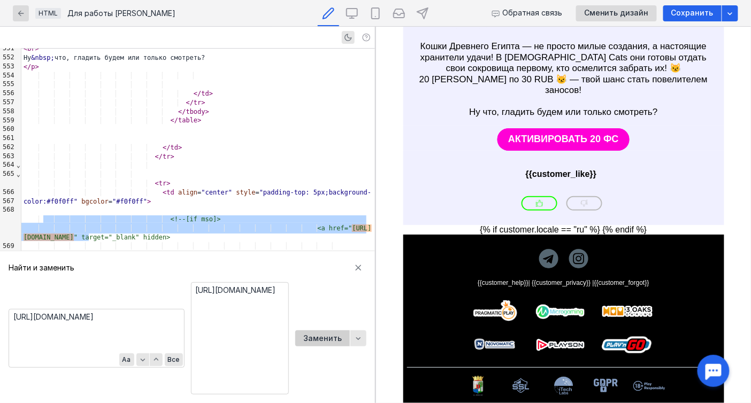
scroll to position [1192, 0]
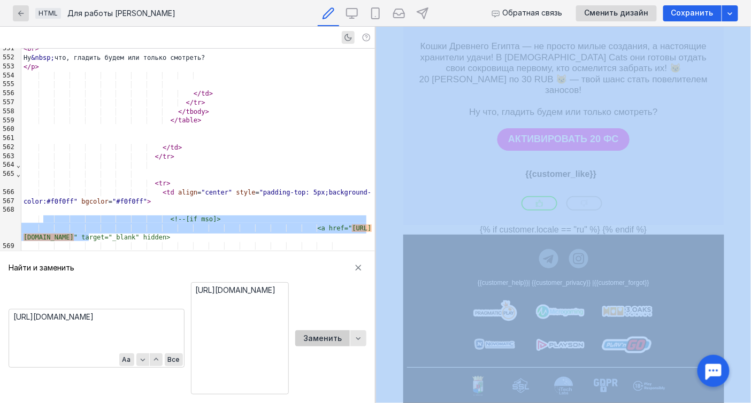
click at [322, 340] on div "Заменить [URL][DOMAIN_NAME] Заменить" at bounding box center [279, 339] width 176 height 112
click at [323, 334] on span "Заменить" at bounding box center [322, 338] width 39 height 9
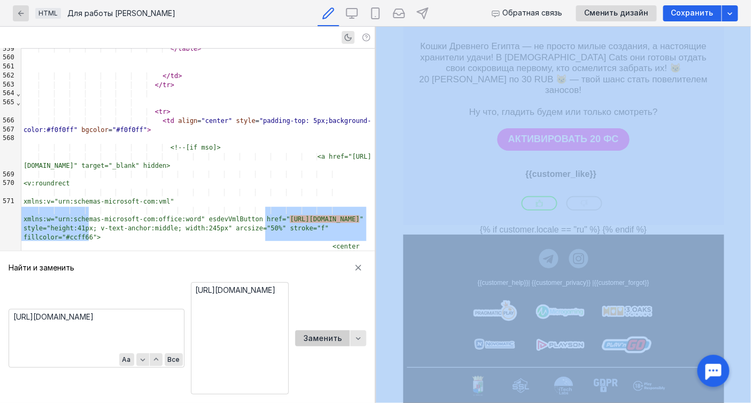
click at [323, 334] on span "Заменить" at bounding box center [322, 338] width 39 height 9
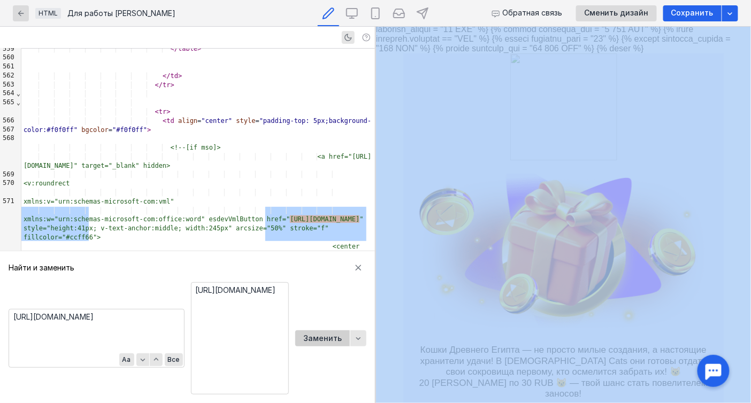
scroll to position [4833, 0]
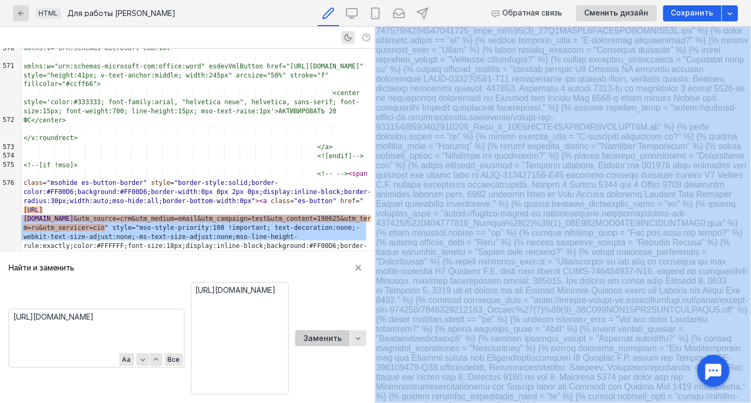
click at [322, 334] on span "Заменить" at bounding box center [322, 338] width 39 height 9
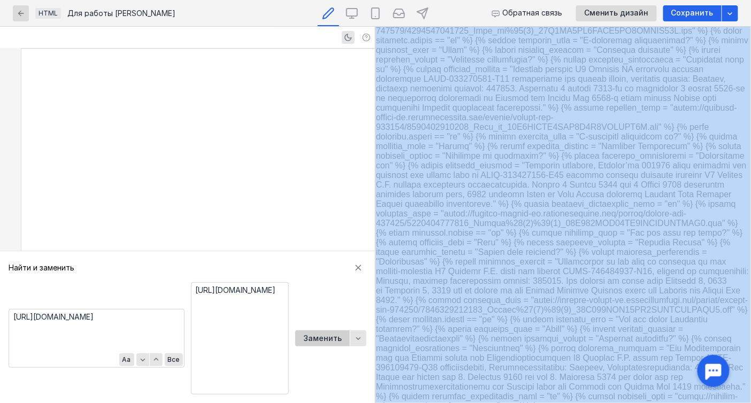
scroll to position [1264, 0]
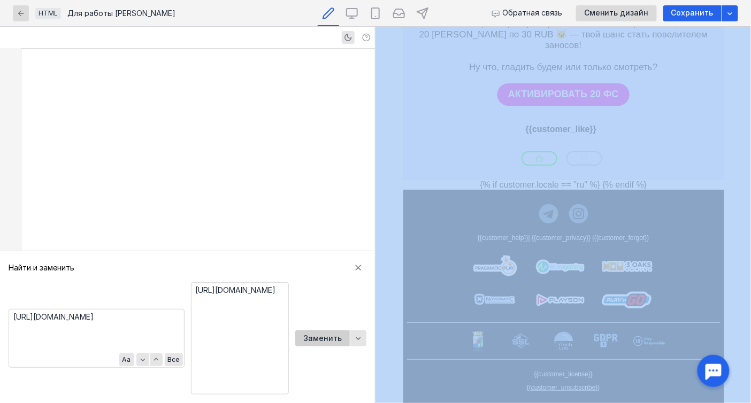
click at [322, 334] on span "Заменить" at bounding box center [322, 338] width 39 height 9
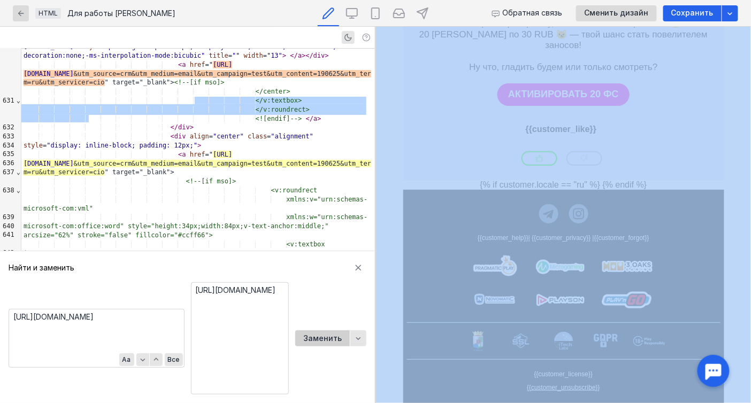
click at [322, 334] on span "Заменить" at bounding box center [322, 338] width 39 height 9
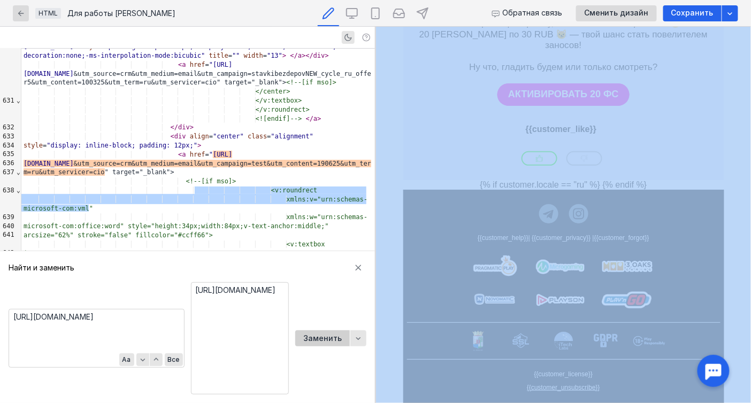
click at [322, 334] on span "Заменить" at bounding box center [322, 338] width 39 height 9
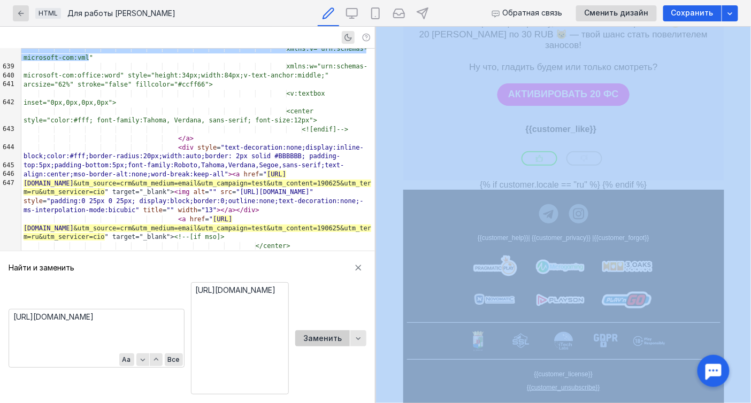
click at [322, 334] on span "Заменить" at bounding box center [322, 338] width 39 height 9
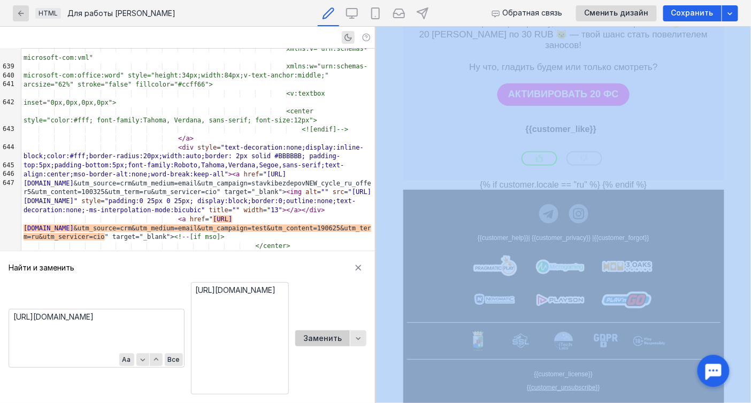
scroll to position [5974, 0]
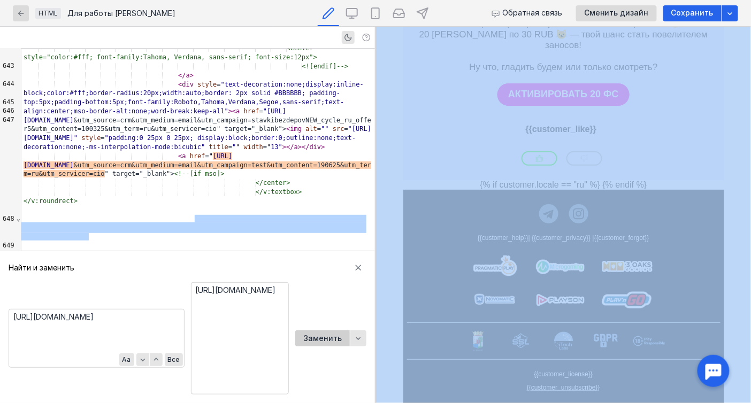
click at [322, 334] on span "Заменить" at bounding box center [322, 338] width 39 height 9
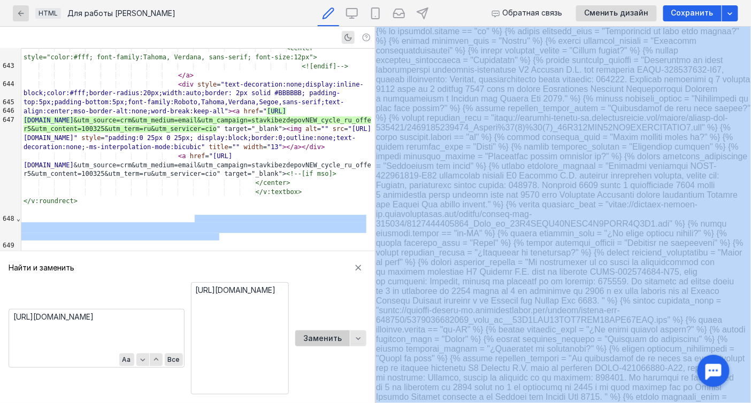
click at [322, 334] on span "Заменить" at bounding box center [322, 338] width 39 height 9
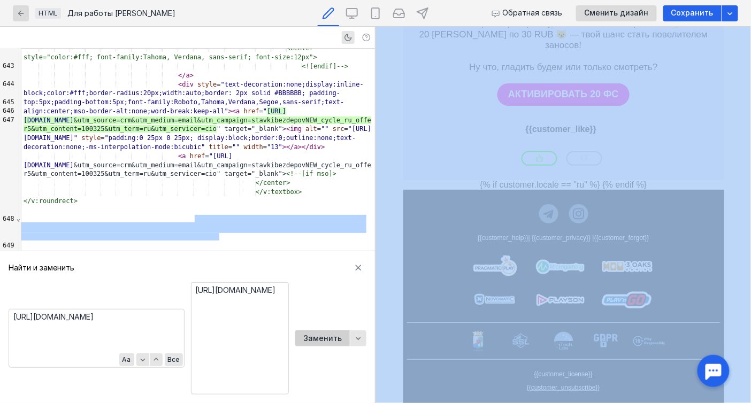
click at [322, 334] on span "Заменить" at bounding box center [322, 338] width 39 height 9
click at [318, 334] on span "Заменить" at bounding box center [322, 338] width 39 height 9
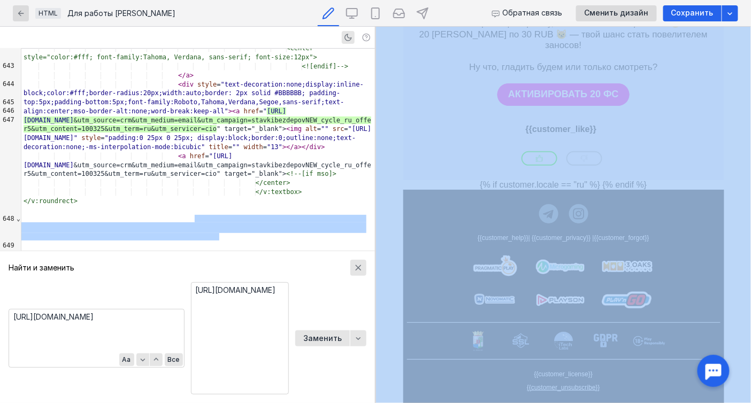
click at [353, 262] on div "button" at bounding box center [358, 268] width 16 height 16
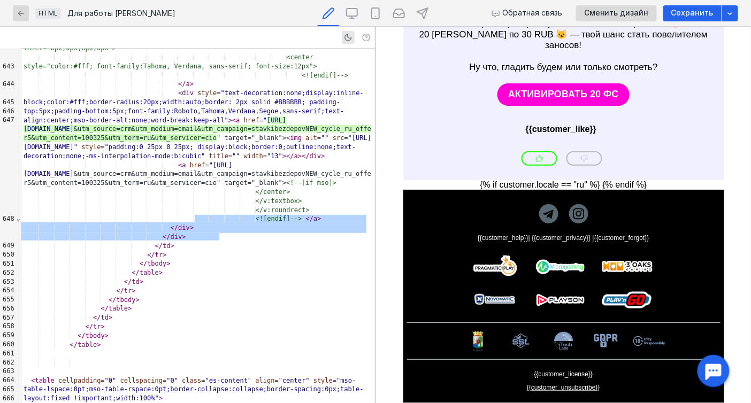
click at [684, 12] on span "Сохранить" at bounding box center [693, 13] width 42 height 9
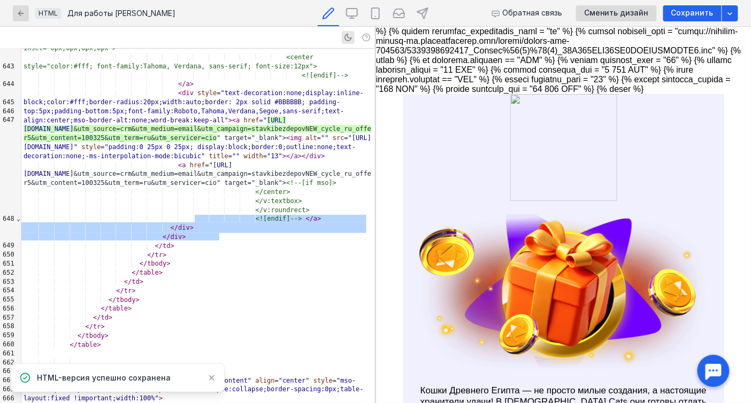
scroll to position [1026, 0]
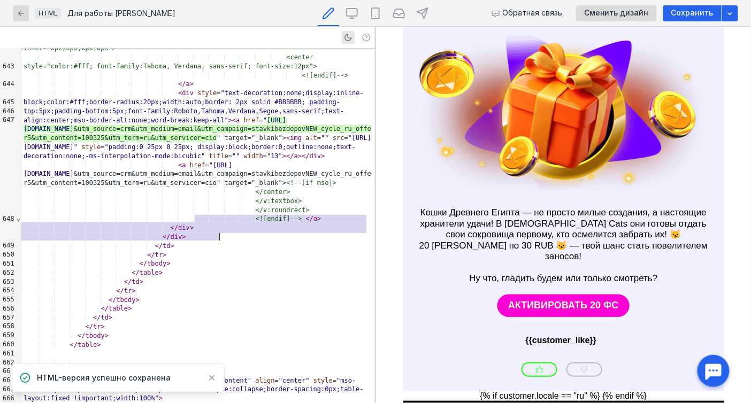
click at [289, 188] on div "< a href = "[URL][DOMAIN_NAME] &utm_source=crm&utm_medium=email&utm_campaign=st…" at bounding box center [198, 174] width 354 height 27
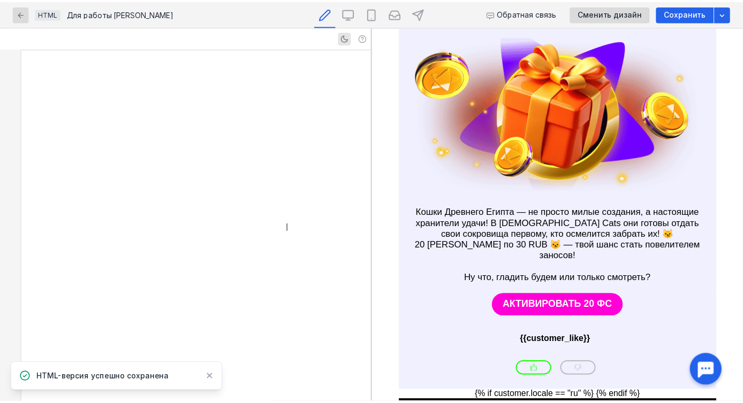
scroll to position [8861, 0]
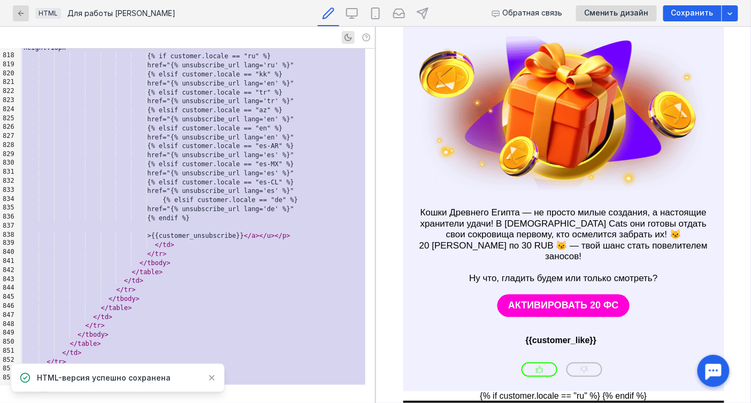
copy div "<html style="font-family:arial, 'helvetica neue', helvetica, sans-serif" xmlns=…"
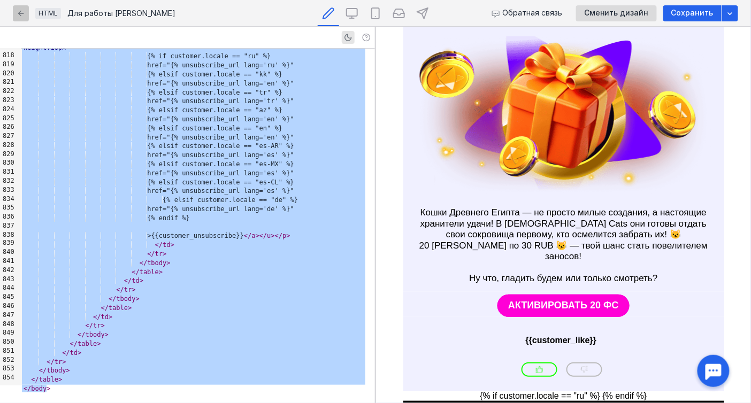
click at [19, 10] on icon "button" at bounding box center [21, 13] width 9 height 9
